Goal: Transaction & Acquisition: Purchase product/service

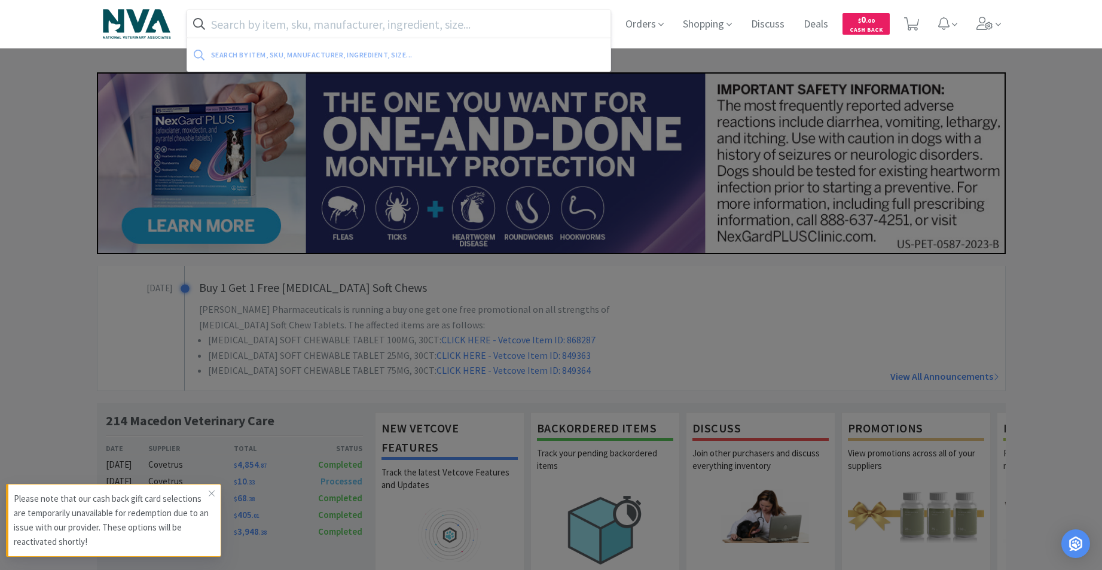
click at [546, 10] on input "text" at bounding box center [399, 24] width 424 height 28
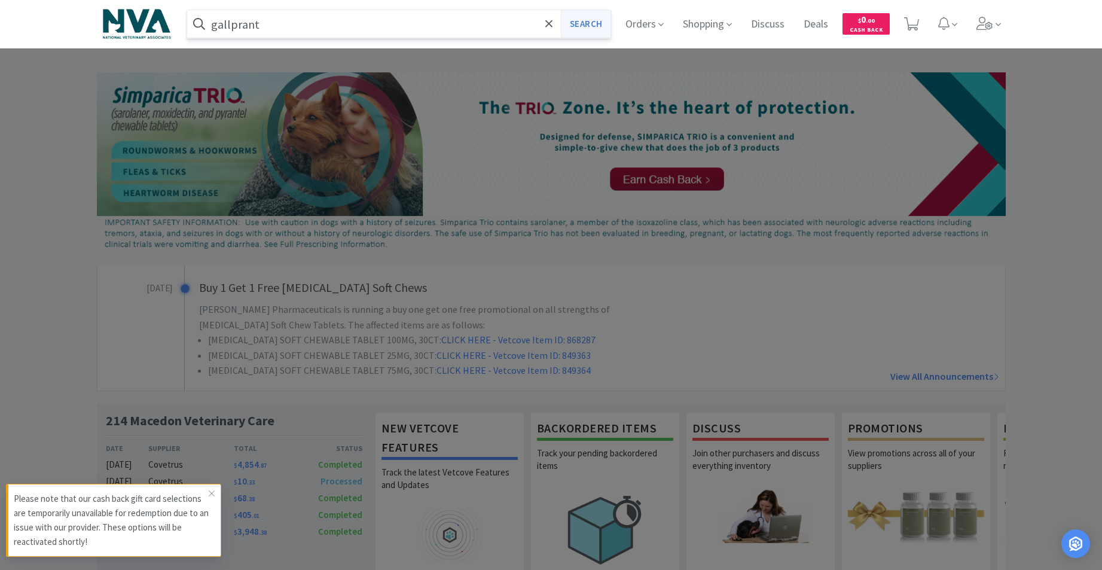
type input "gallprant"
drag, startPoint x: 598, startPoint y: 23, endPoint x: 607, endPoint y: 25, distance: 8.6
click at [600, 23] on button "Search" at bounding box center [586, 24] width 50 height 28
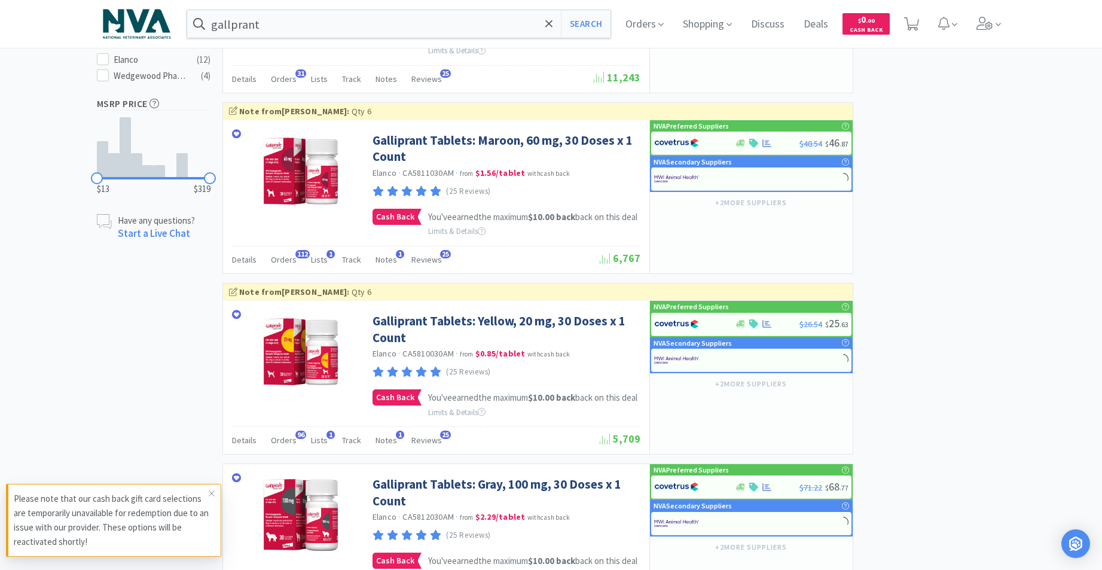
scroll to position [519, 0]
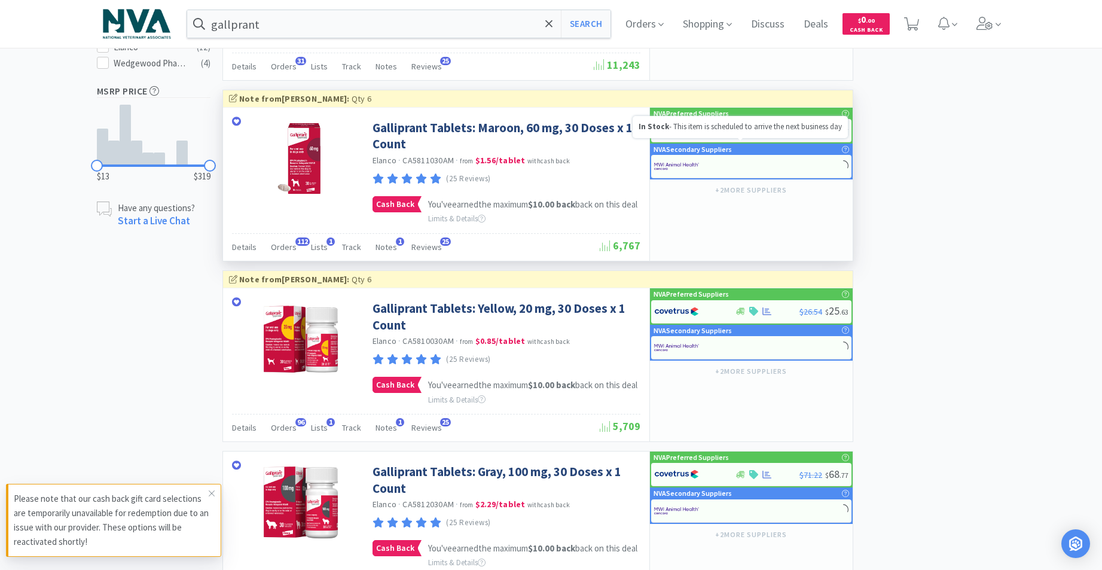
click at [741, 134] on icon at bounding box center [740, 130] width 9 height 7
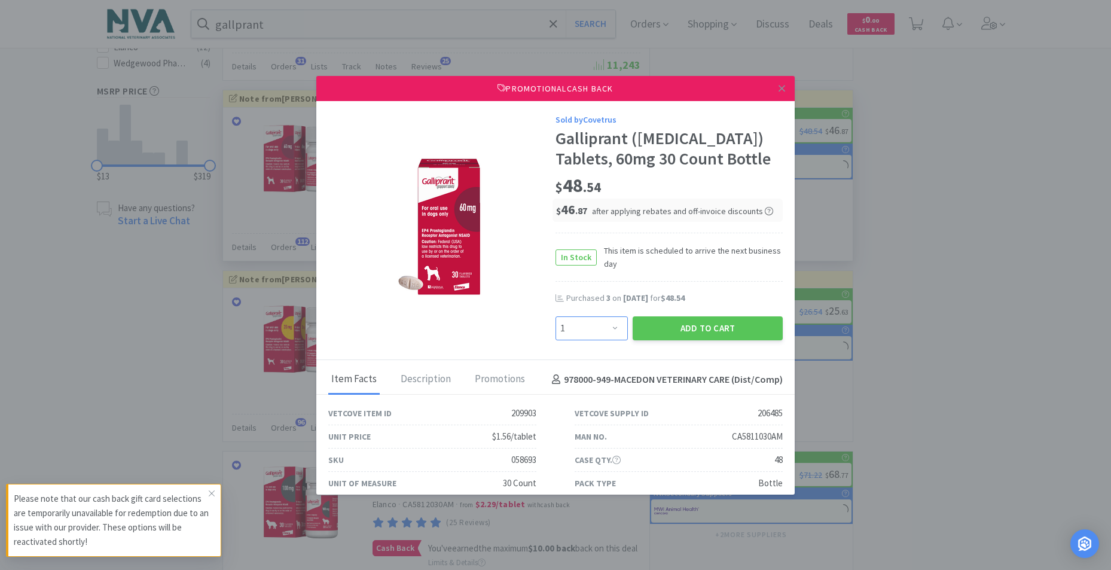
click at [611, 328] on select "Enter Quantity 1 2 3 4 5 6 7 8 9 10 11 12 13 14 15 16 17 18 19 20 Enter Quantity" at bounding box center [592, 328] width 72 height 24
select select "5"
click at [556, 316] on select "Enter Quantity 1 2 3 4 5 6 7 8 9 10 11 12 13 14 15 16 17 18 19 20 Enter Quantity" at bounding box center [592, 328] width 72 height 24
click at [732, 322] on button "Add to Cart" at bounding box center [708, 328] width 150 height 24
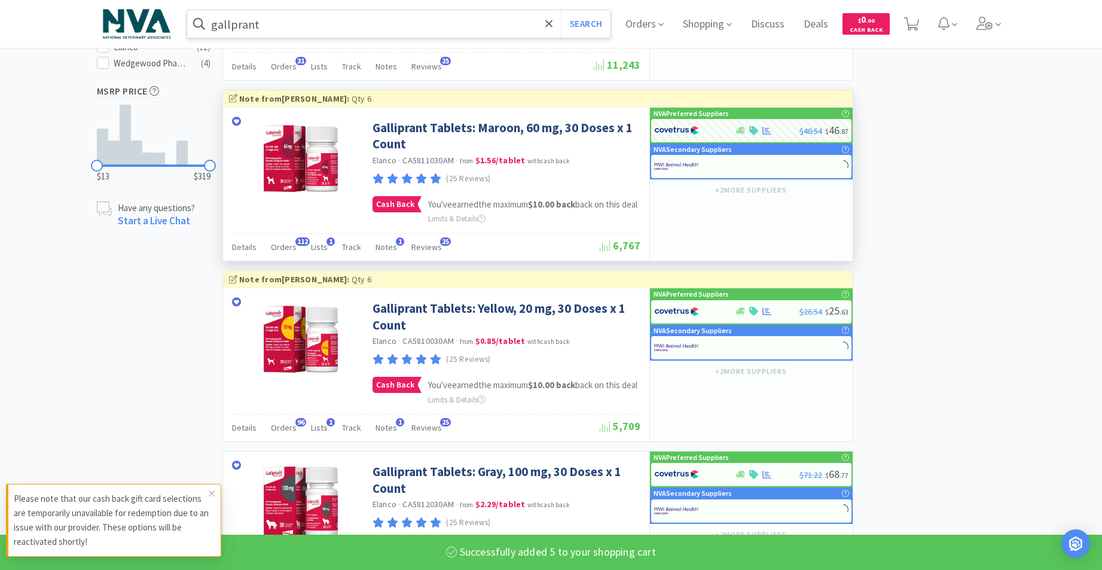
click at [427, 24] on input "gallprant" at bounding box center [399, 24] width 424 height 28
select select "5"
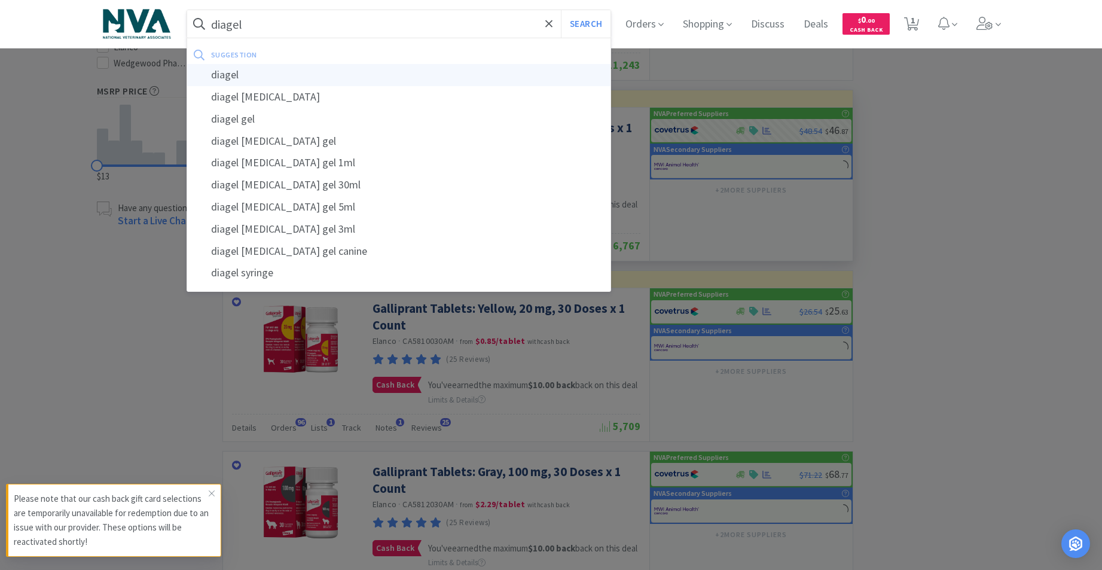
click at [223, 74] on div "diagel" at bounding box center [399, 75] width 424 height 22
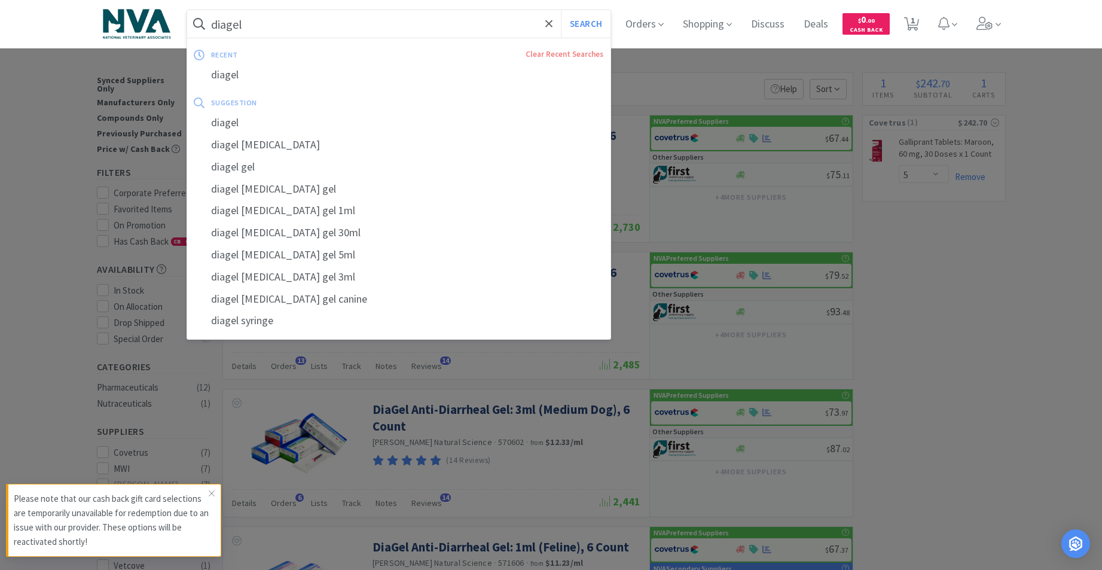
click at [290, 28] on input "diagel" at bounding box center [399, 24] width 424 height 28
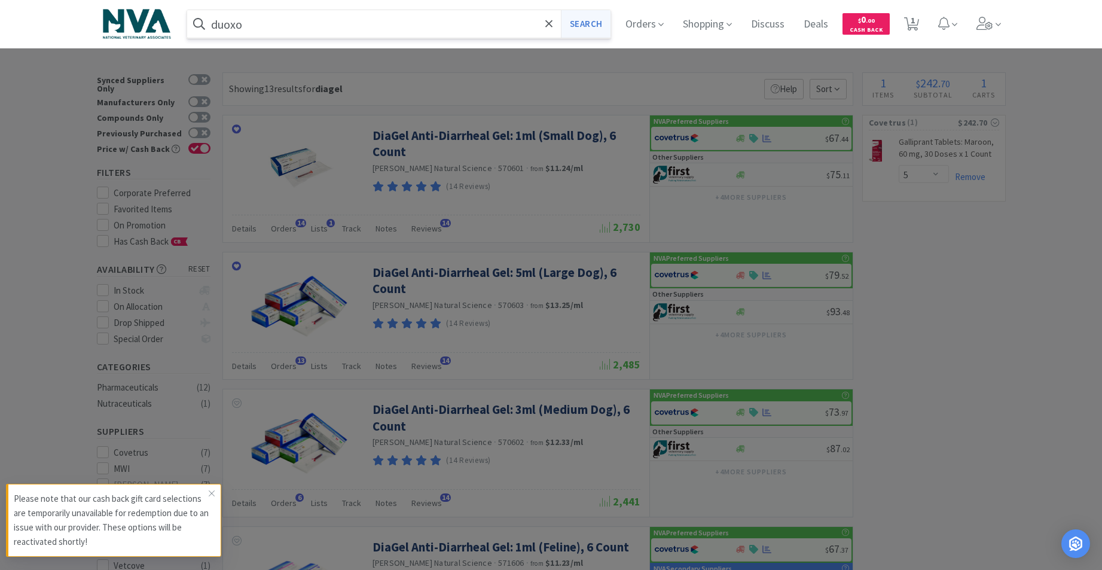
type input "duoxo"
click at [580, 26] on button "Search" at bounding box center [586, 24] width 50 height 28
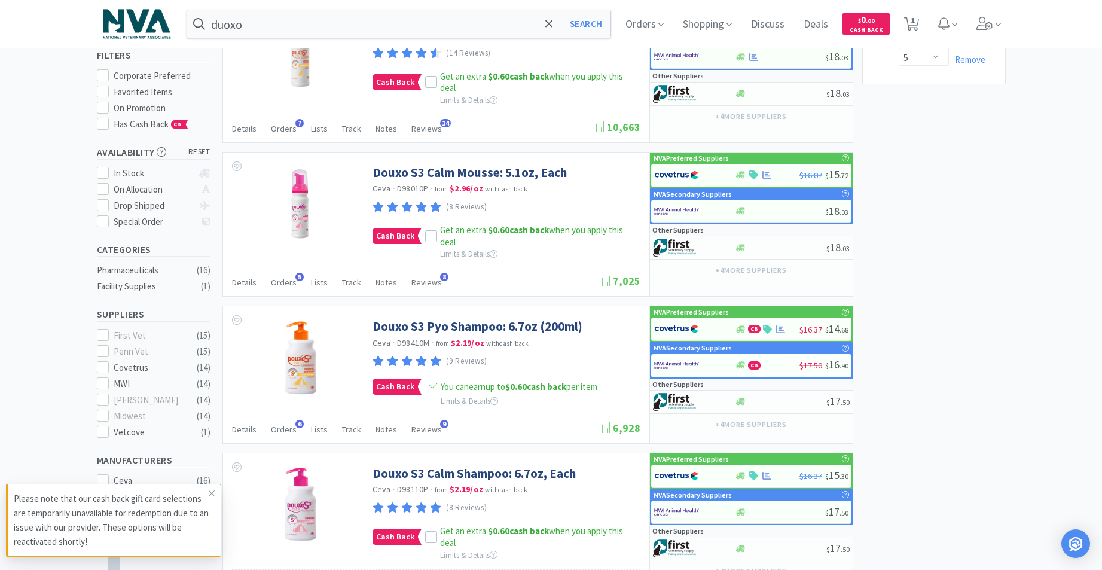
scroll to position [130, 0]
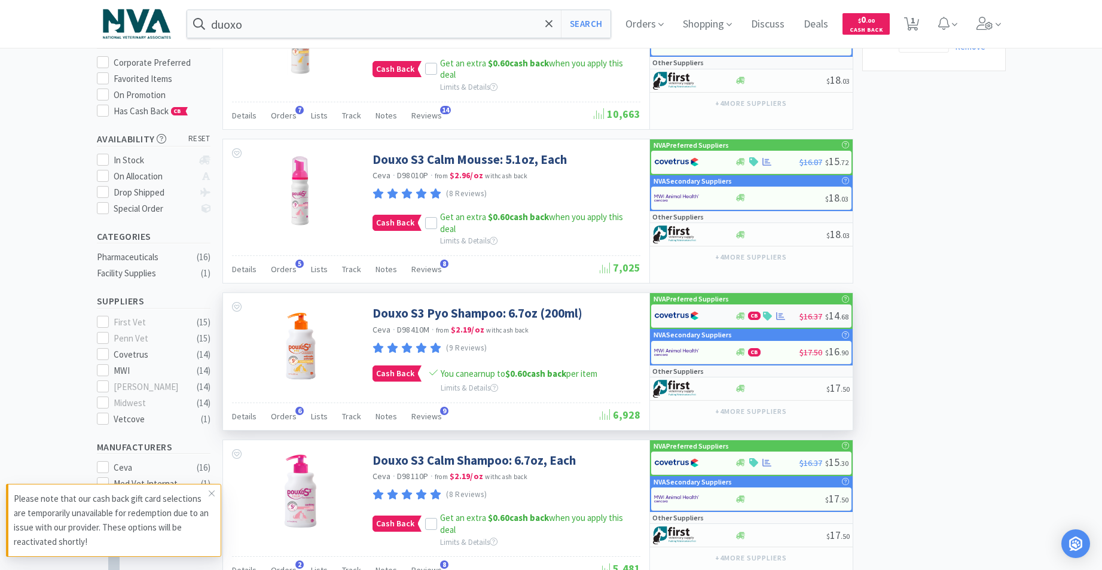
click at [734, 315] on div at bounding box center [694, 316] width 81 height 20
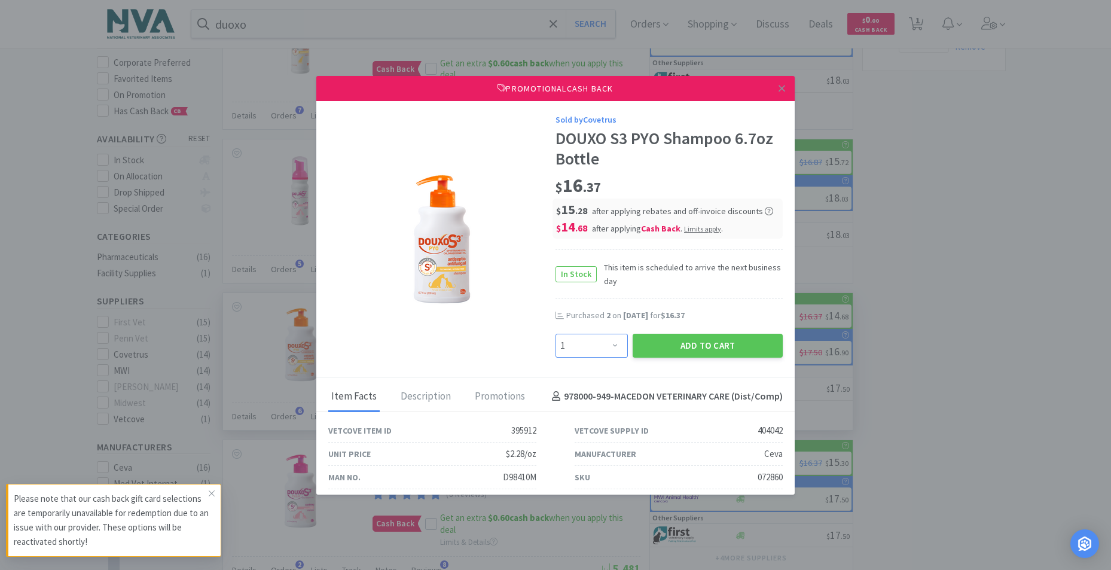
click at [607, 346] on select "Enter Quantity 1 2 3 4 5 6 7 8 9 10 11 12 13 14 15 16 17 18 19 20 Enter Quantity" at bounding box center [592, 346] width 72 height 24
select select "2"
click at [556, 334] on select "Enter Quantity 1 2 3 4 5 6 7 8 9 10 11 12 13 14 15 16 17 18 19 20 Enter Quantity" at bounding box center [592, 346] width 72 height 24
click at [648, 340] on button "Add to Cart" at bounding box center [708, 346] width 150 height 24
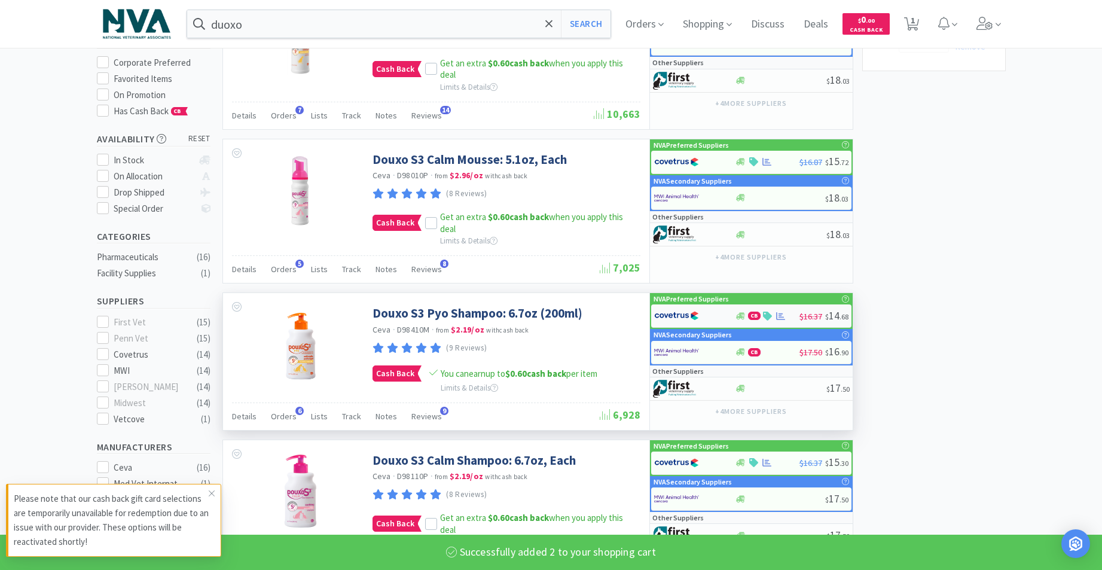
select select "2"
select select "5"
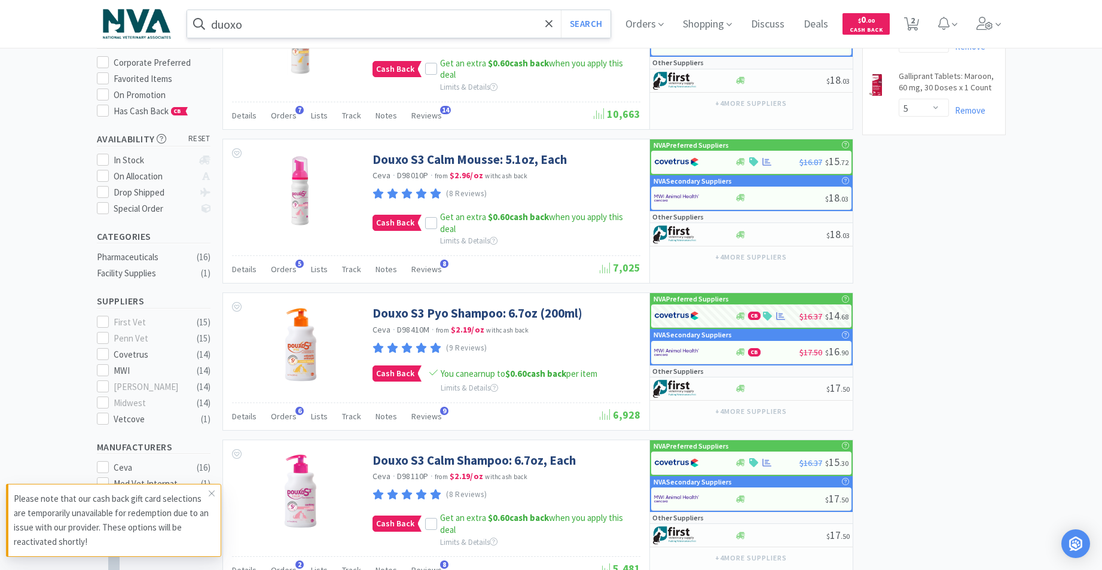
click at [281, 24] on input "duoxo" at bounding box center [399, 24] width 424 height 28
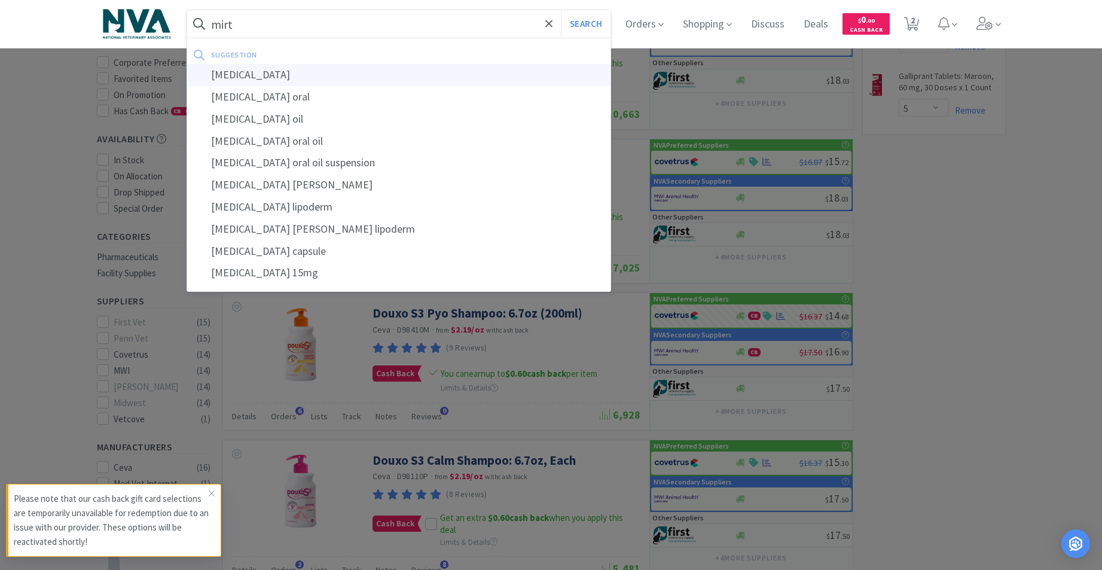
click at [249, 77] on div "[MEDICAL_DATA]" at bounding box center [399, 75] width 424 height 22
type input "[MEDICAL_DATA]"
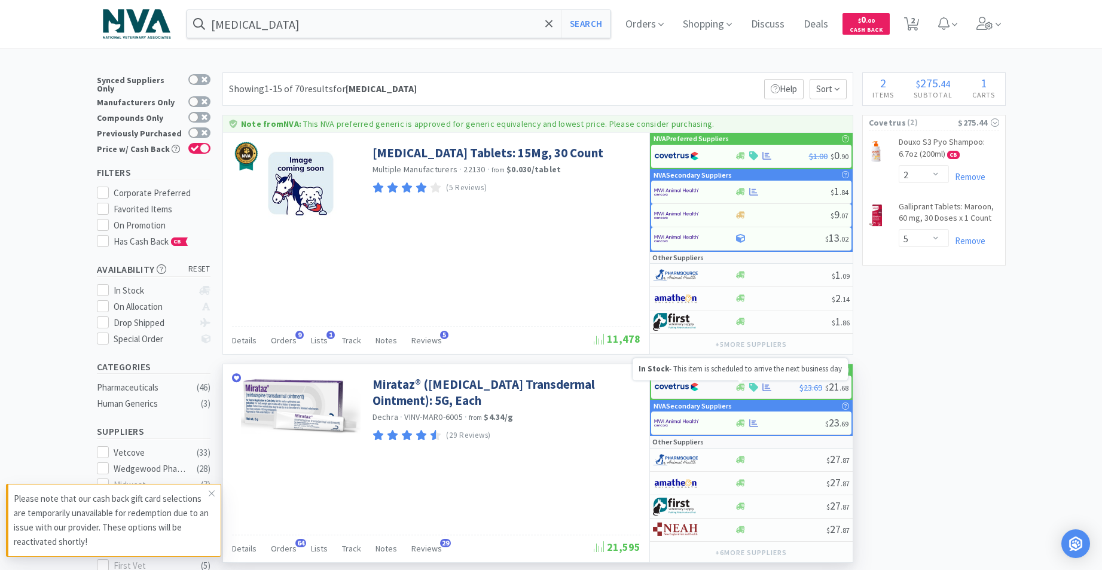
click at [741, 387] on icon at bounding box center [740, 386] width 9 height 7
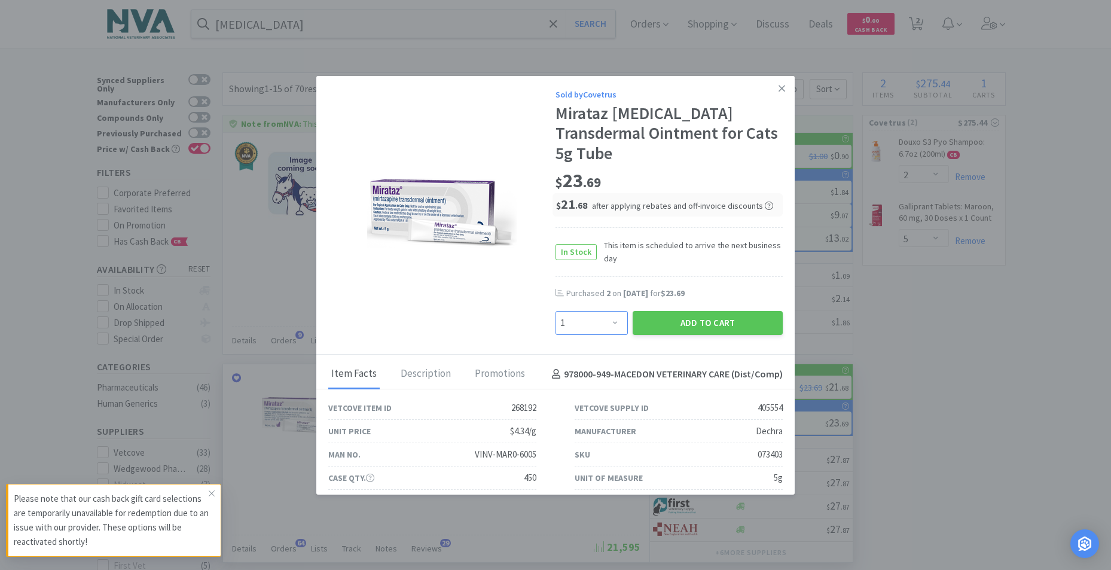
click at [608, 322] on select "Enter Quantity 1 2 3 4 5 6 7 8 9 10 11 12 13 14 15 16 17 18 19 20 Enter Quantity" at bounding box center [592, 323] width 72 height 24
select select "2"
click at [556, 311] on select "Enter Quantity 1 2 3 4 5 6 7 8 9 10 11 12 13 14 15 16 17 18 19 20 Enter Quantity" at bounding box center [592, 323] width 72 height 24
click at [654, 326] on button "Add to Cart" at bounding box center [708, 323] width 150 height 24
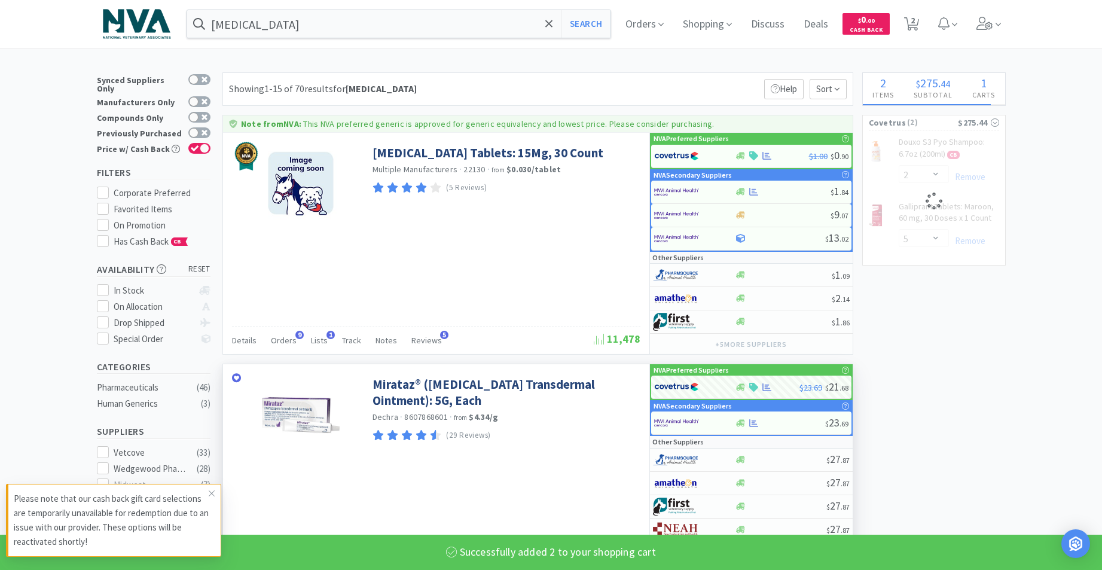
select select "2"
